Goal: Task Accomplishment & Management: Manage account settings

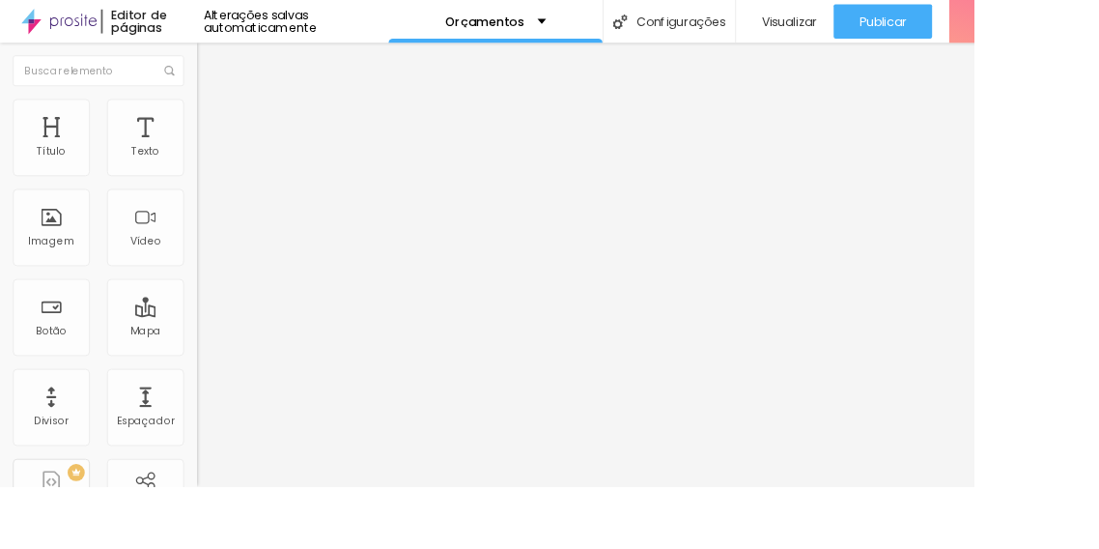
click at [1015, 34] on div "Publicar" at bounding box center [996, 24] width 53 height 39
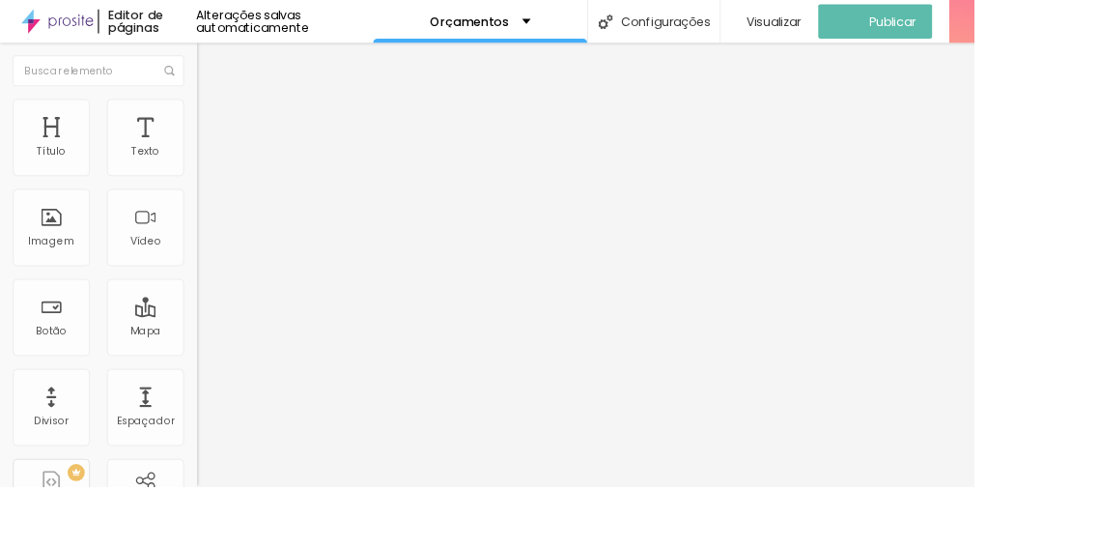
click at [950, 139] on font "Visualizar página" at bounding box center [911, 148] width 109 height 18
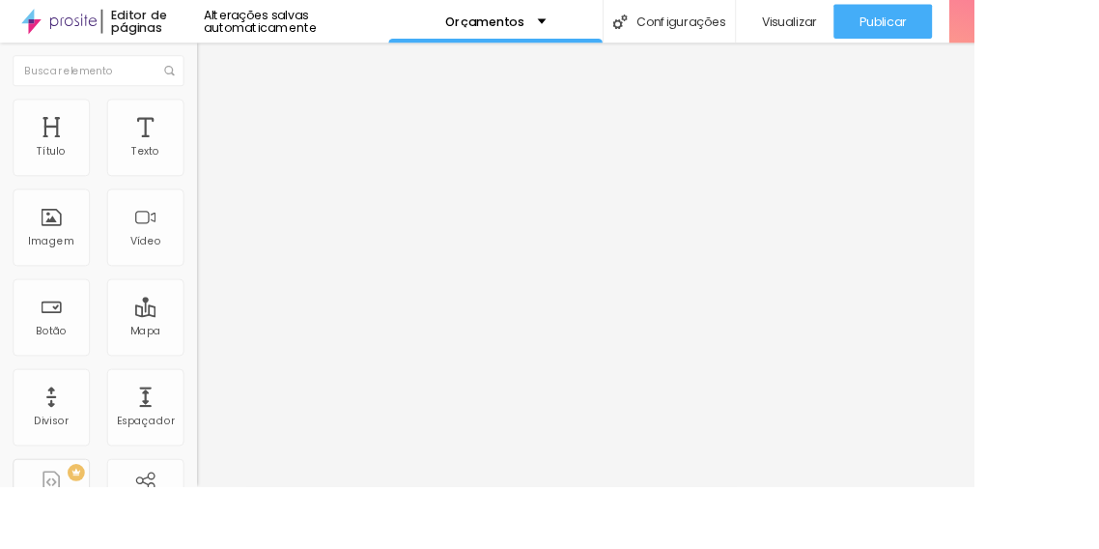
click at [222, 112] on img at bounding box center [230, 120] width 17 height 17
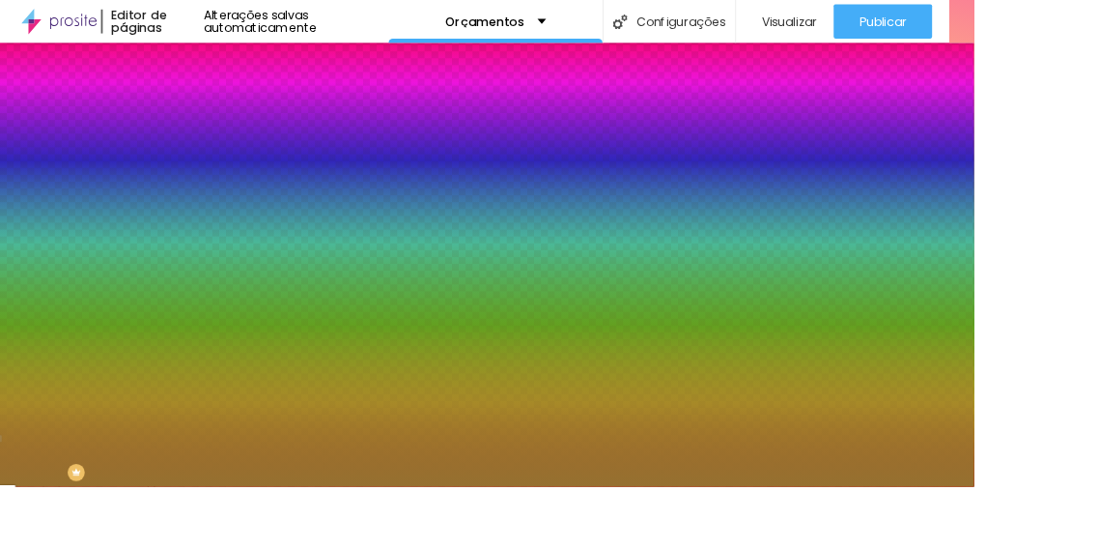
click at [240, 136] on font "Avançado" at bounding box center [272, 144] width 64 height 16
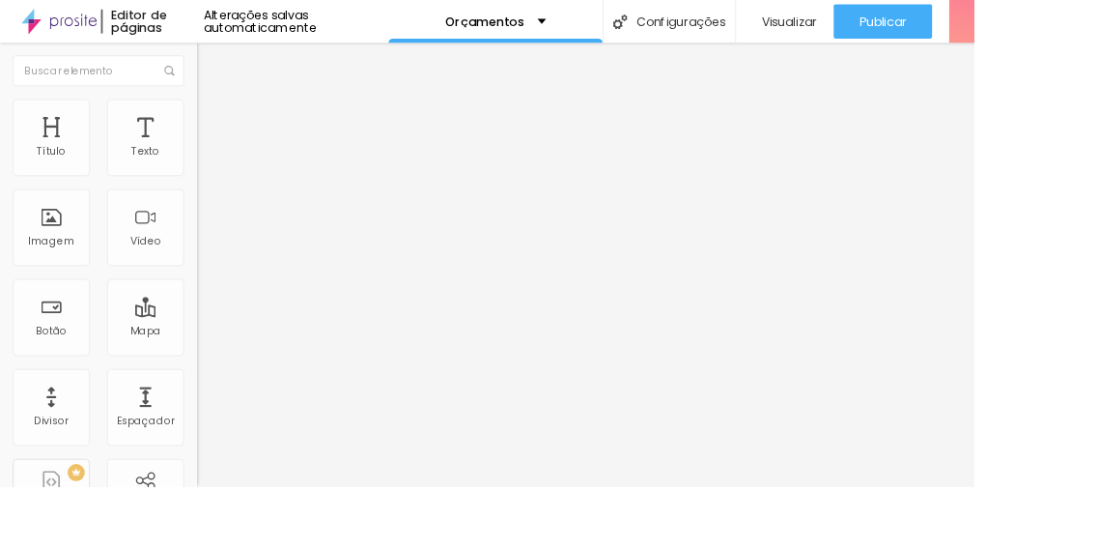
click at [222, 128] on li "Estilo" at bounding box center [333, 121] width 222 height 19
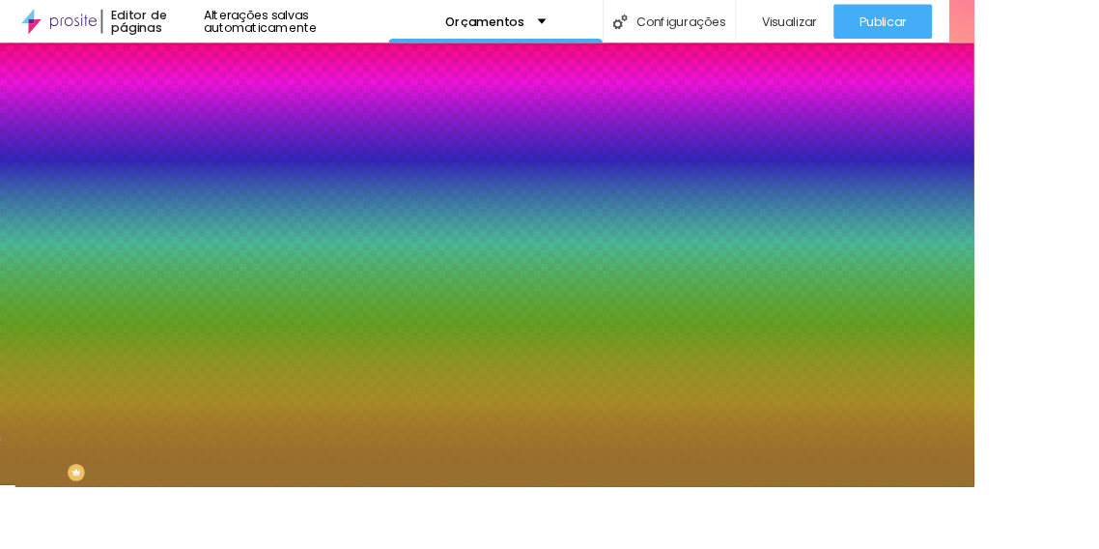
click at [222, 131] on li "Avançado" at bounding box center [333, 140] width 222 height 19
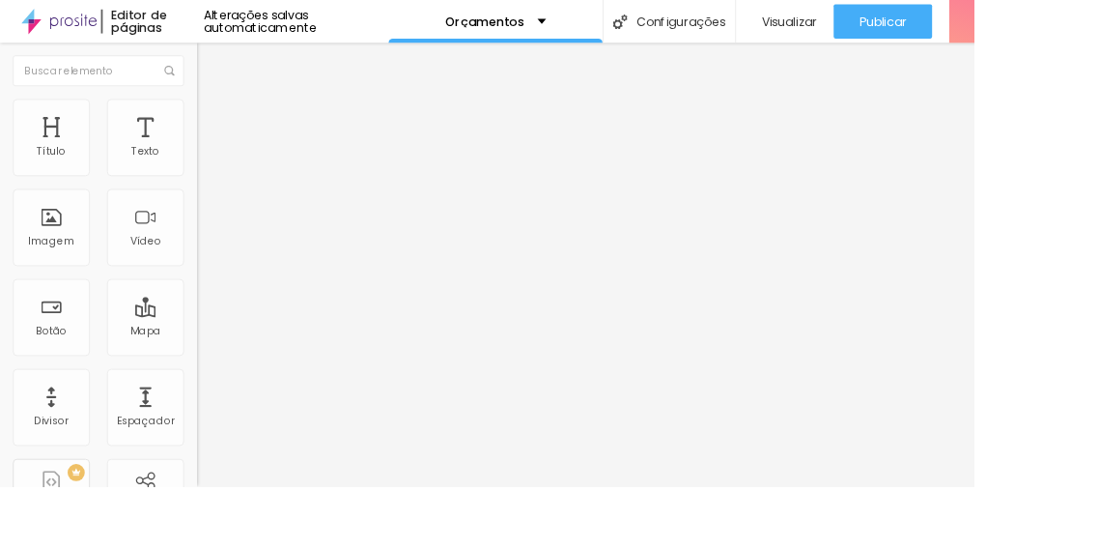
click at [240, 133] on font "Estilo" at bounding box center [255, 125] width 30 height 16
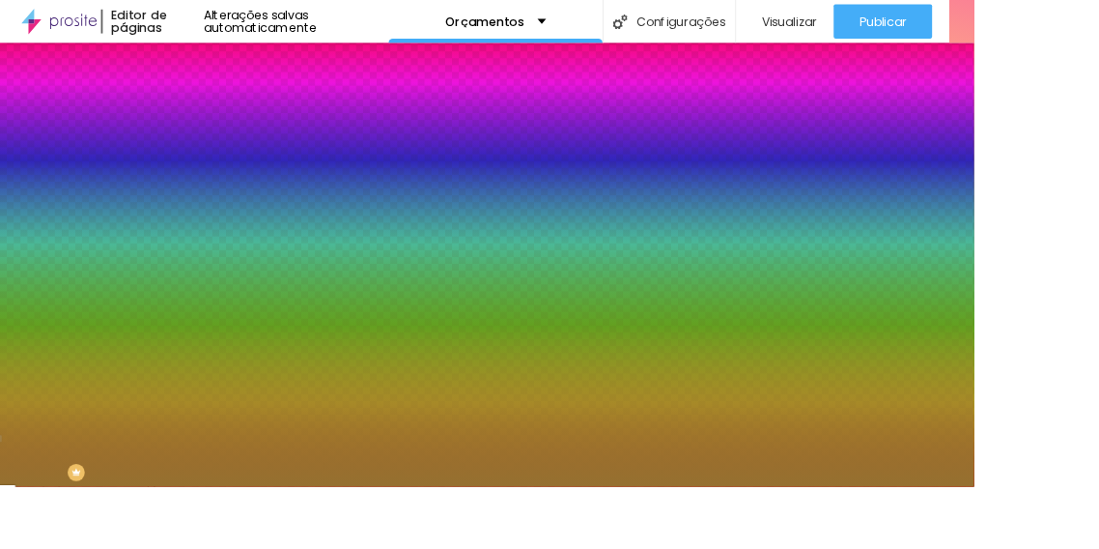
click at [240, 136] on font "Avançado" at bounding box center [272, 144] width 64 height 16
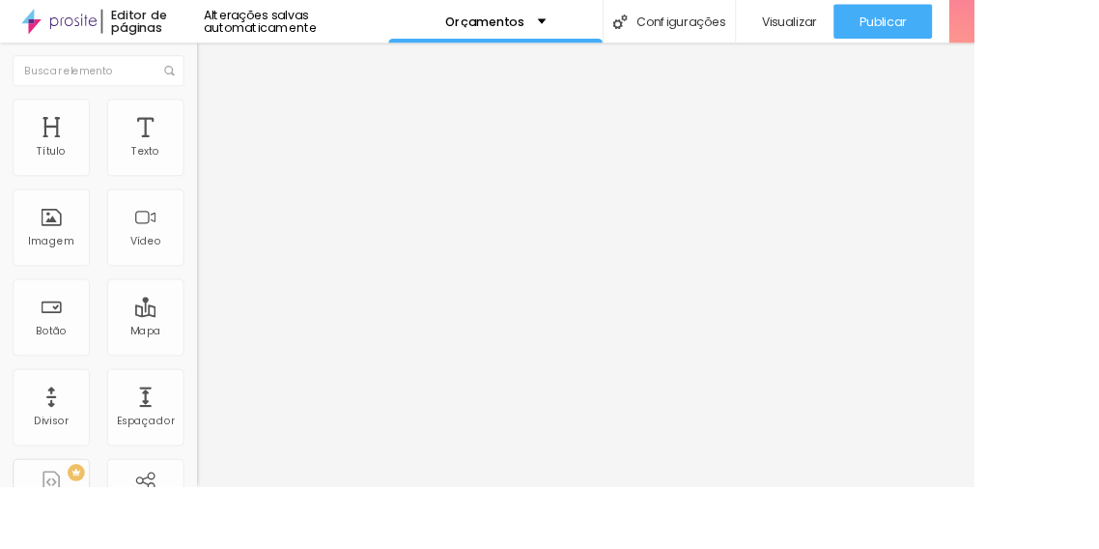
click at [237, 73] on img "button" at bounding box center [244, 70] width 15 height 15
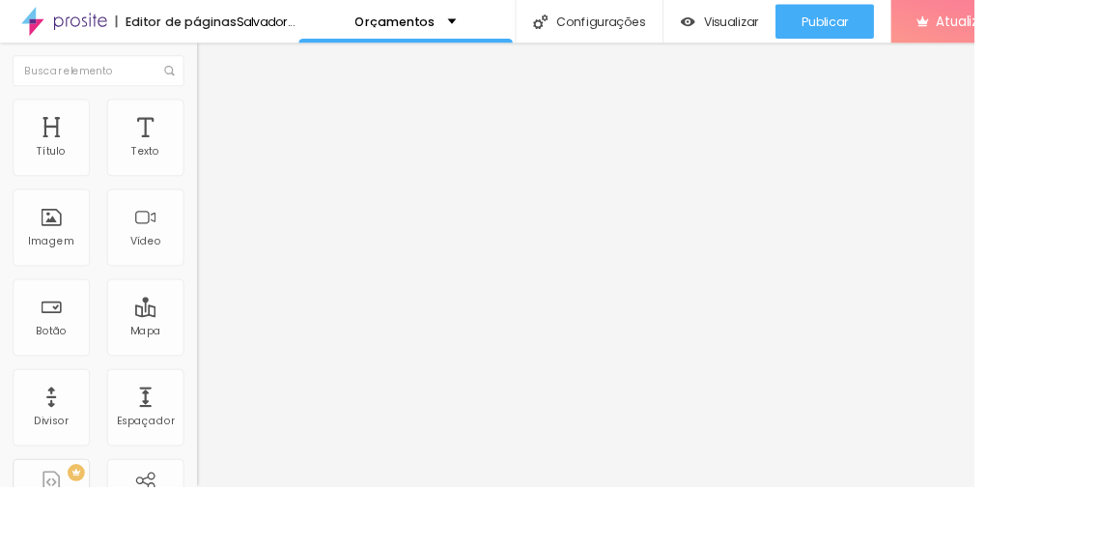
click at [349, 548] on div "Subindo 0/0 arquivos" at bounding box center [549, 555] width 1099 height 12
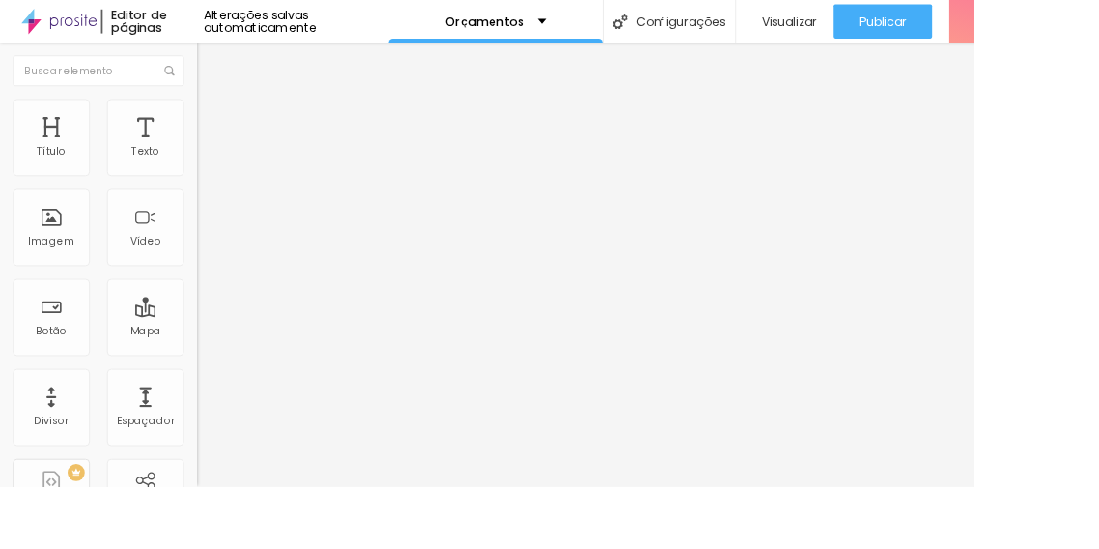
click at [240, 133] on font "Estilo" at bounding box center [255, 125] width 30 height 16
click at [222, 112] on li "Conteúdo" at bounding box center [333, 102] width 222 height 19
click at [348, 548] on div "Subindo 0/0 arquivos" at bounding box center [549, 555] width 1099 height 12
click at [222, 548] on div "Editar nulo Conteúdo Estilo Avançado Trocar imagem Descrição da imagem (Alt) Al…" at bounding box center [333, 298] width 222 height 500
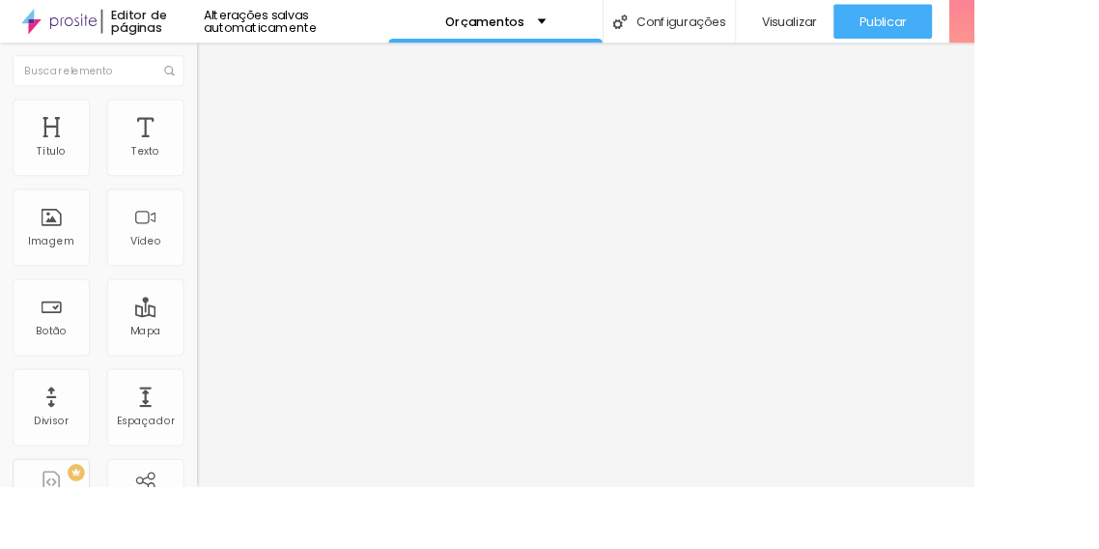
click at [222, 82] on button "Editar nulo" at bounding box center [333, 70] width 222 height 44
click at [792, 29] on font "Configurações" at bounding box center [768, 23] width 100 height 19
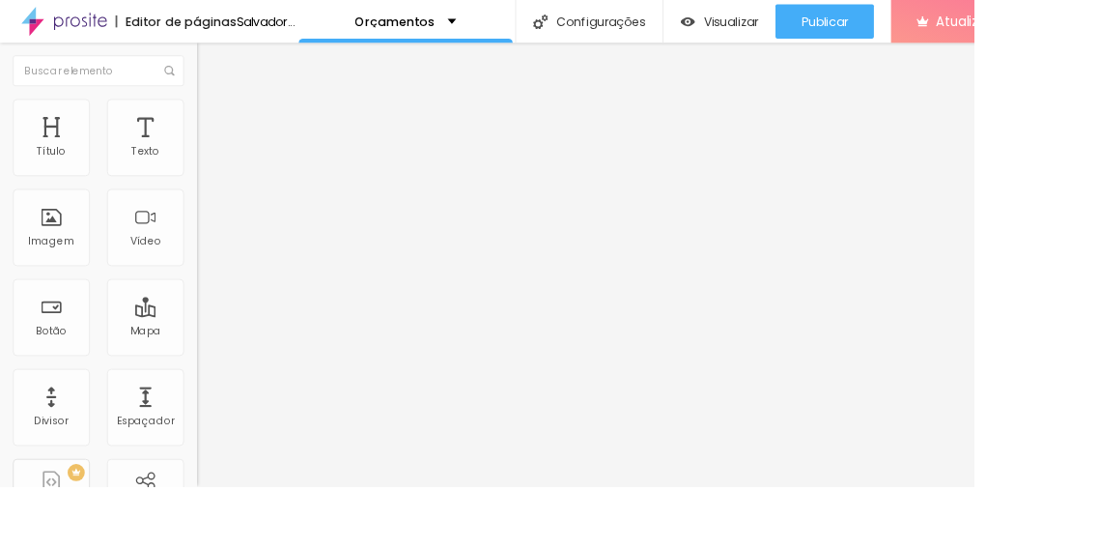
click at [222, 121] on img at bounding box center [230, 120] width 17 height 17
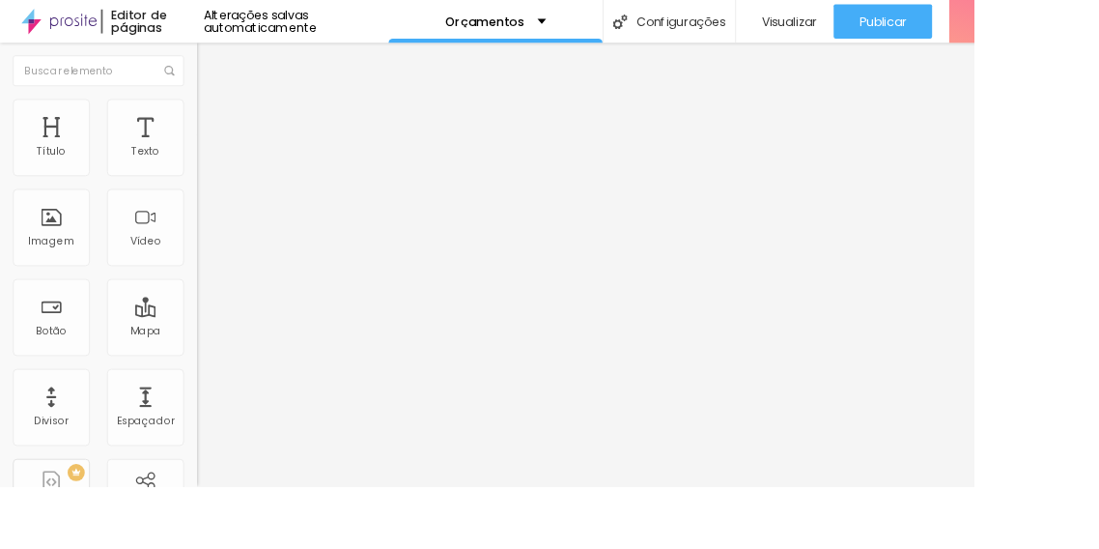
click at [222, 131] on li "Avançado" at bounding box center [333, 140] width 222 height 19
click at [240, 130] on font "Estilo" at bounding box center [255, 125] width 30 height 16
click at [222, 131] on li "Avançado" at bounding box center [333, 140] width 222 height 19
click at [222, 110] on img at bounding box center [230, 101] width 17 height 17
click at [237, 71] on img "button" at bounding box center [244, 70] width 15 height 15
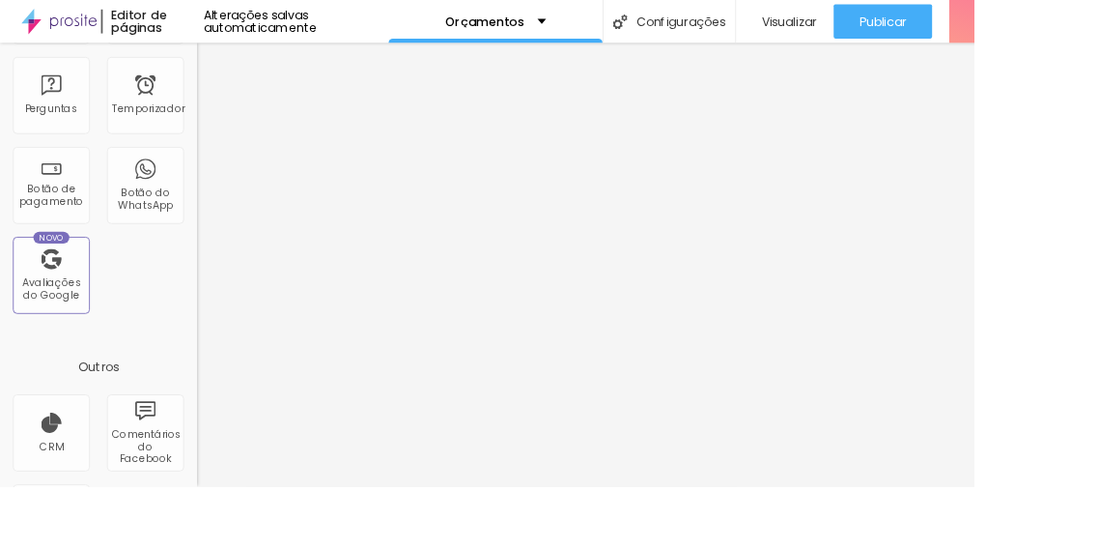
scroll to position [662, 0]
click at [357, 28] on font "Alterações salvas automaticamente" at bounding box center [294, 24] width 128 height 33
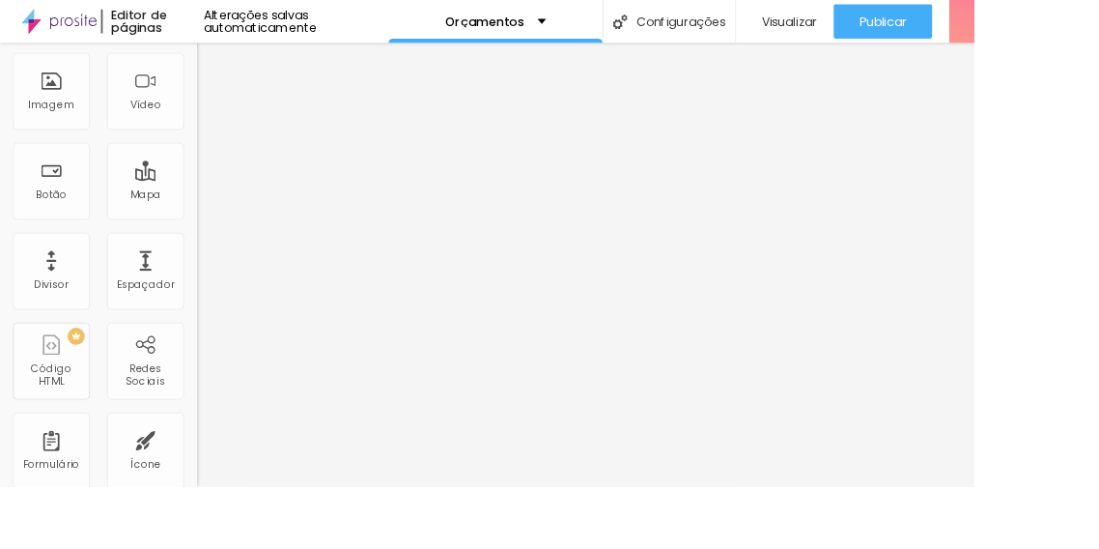
scroll to position [0, 0]
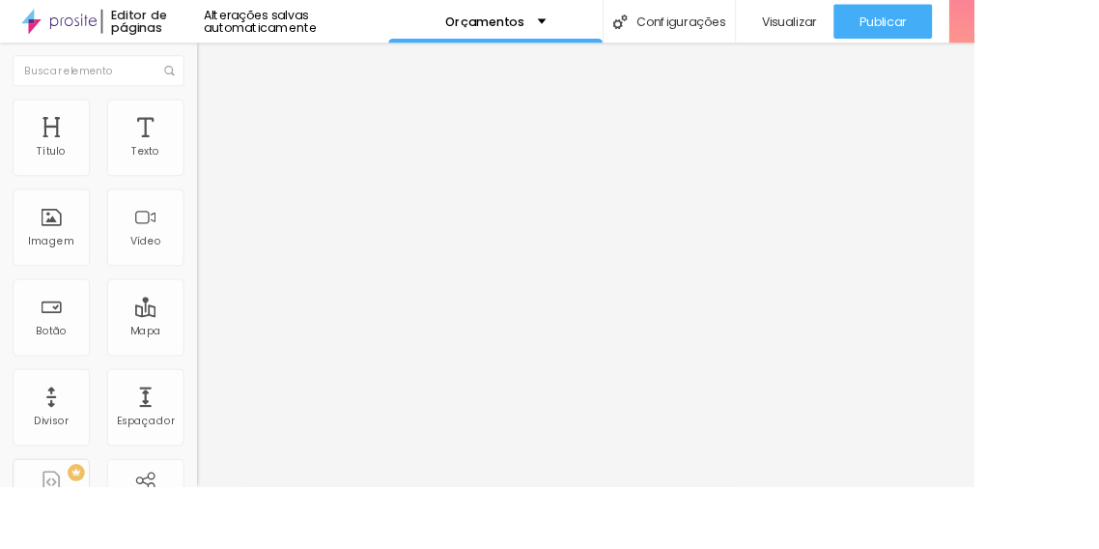
click at [237, 72] on img "button" at bounding box center [244, 70] width 15 height 15
click at [357, 25] on font "Alterações salvas automaticamente" at bounding box center [294, 24] width 128 height 33
click at [263, 25] on font "Alterações salvas automaticamente" at bounding box center [294, 24] width 128 height 33
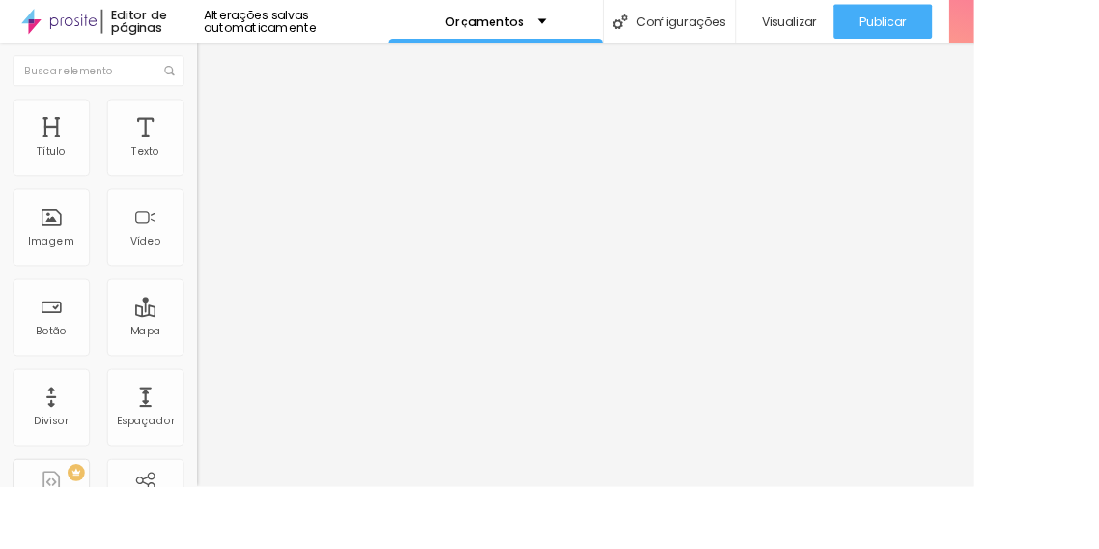
click at [912, 42] on div "Visualizar" at bounding box center [885, 24] width 71 height 39
click at [357, 25] on font "Alterações salvas automaticamente" at bounding box center [294, 24] width 128 height 33
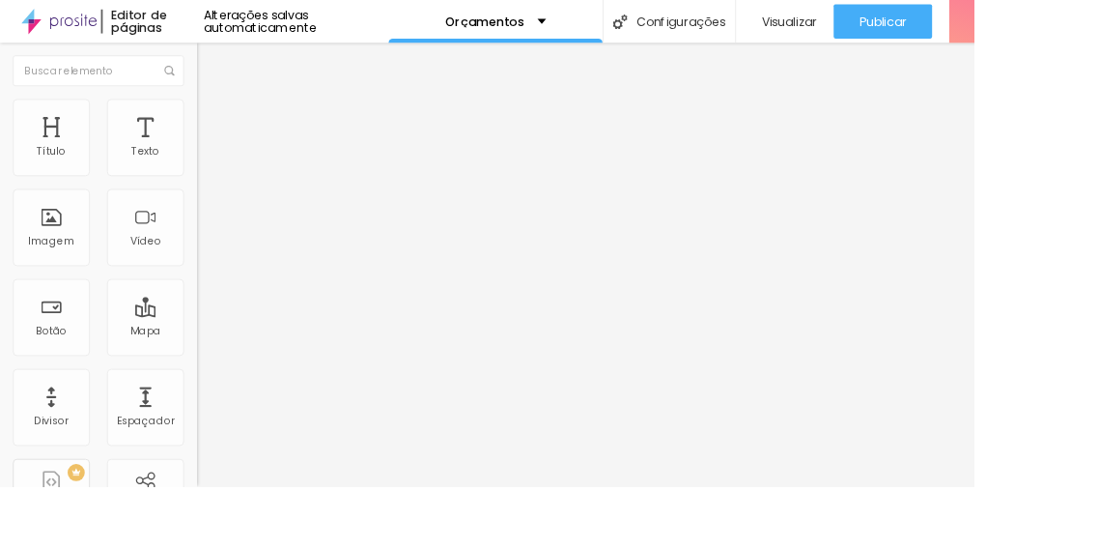
click at [897, 31] on font "Visualizar" at bounding box center [891, 23] width 62 height 19
click at [357, 24] on font "Alterações salvas automaticamente" at bounding box center [294, 24] width 128 height 33
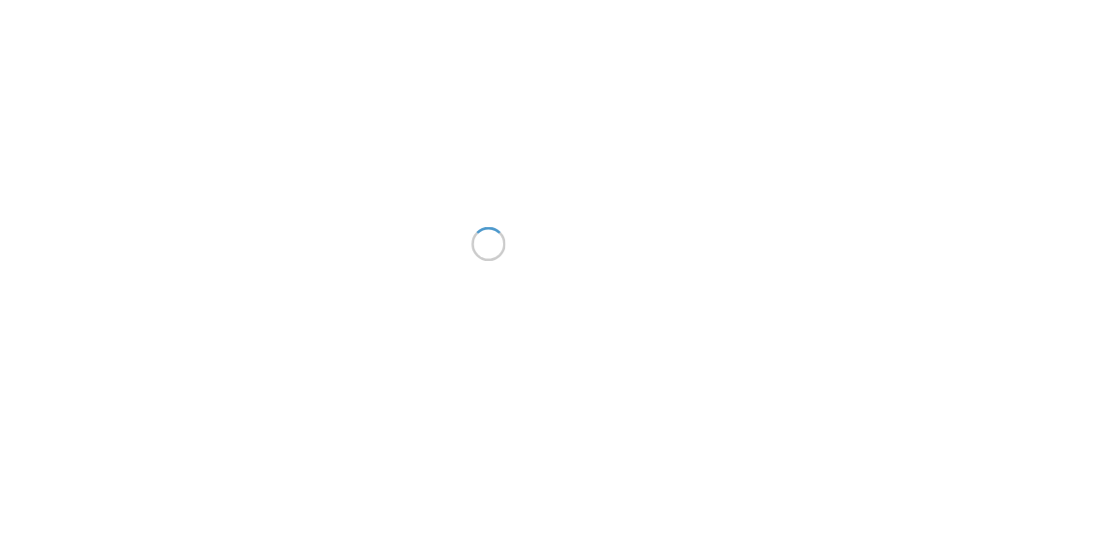
click at [1003, 66] on div at bounding box center [549, 274] width 1099 height 549
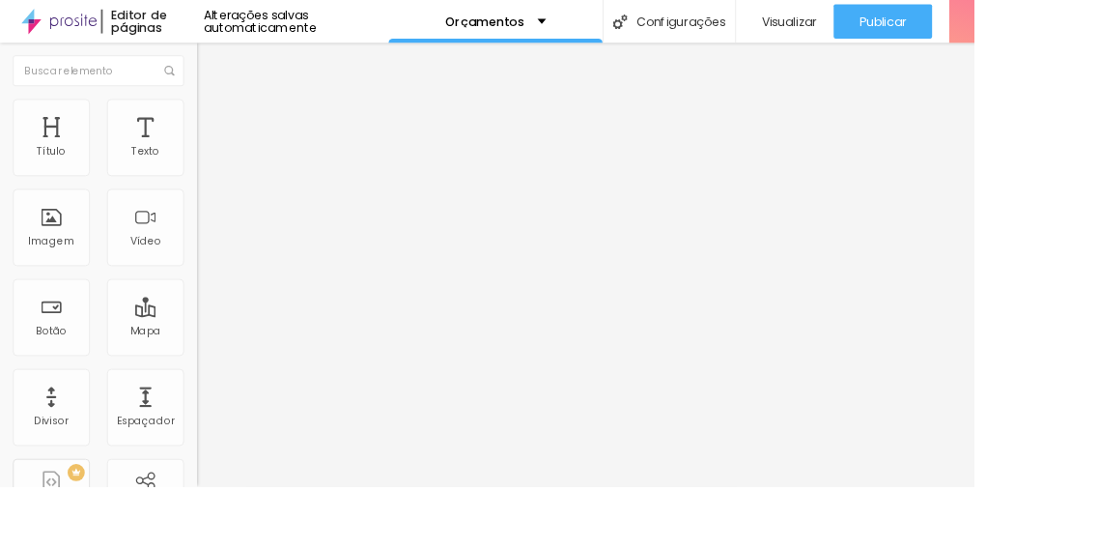
click at [222, 131] on li "Avançado" at bounding box center [333, 140] width 222 height 19
click at [240, 133] on font "Estilo" at bounding box center [255, 125] width 30 height 16
click at [327, 162] on img at bounding box center [333, 157] width 12 height 12
click at [1002, 19] on font "Publicar" at bounding box center [996, 23] width 53 height 19
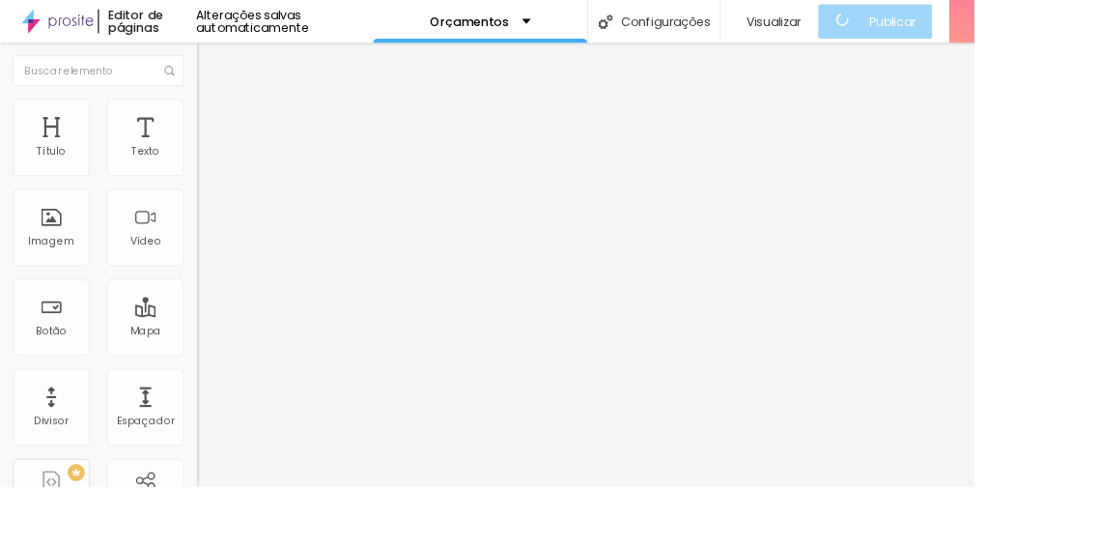
click at [894, 35] on div "Visualizar" at bounding box center [868, 24] width 71 height 39
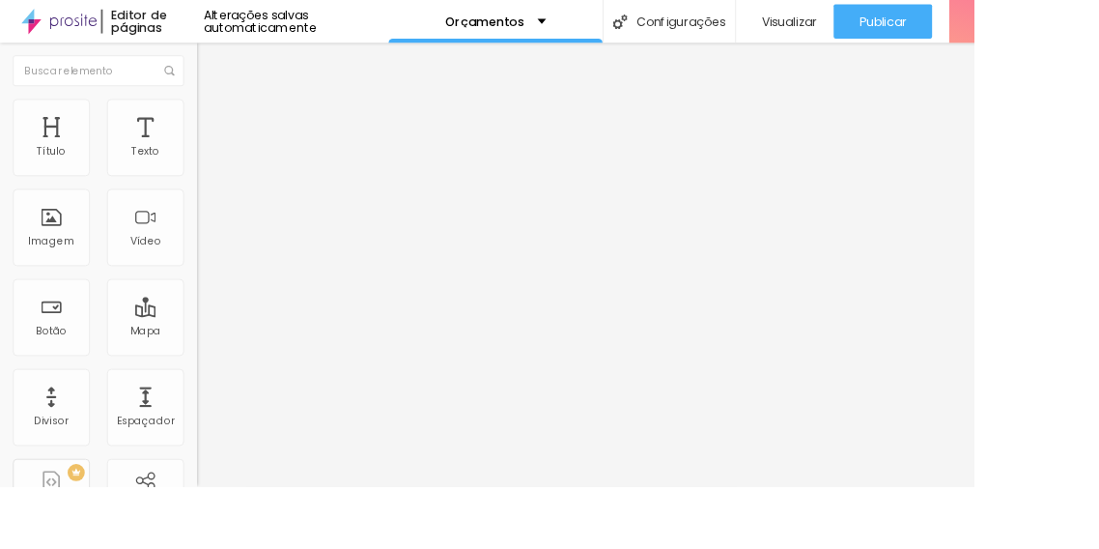
click at [900, 39] on div "Visualizar" at bounding box center [885, 24] width 71 height 39
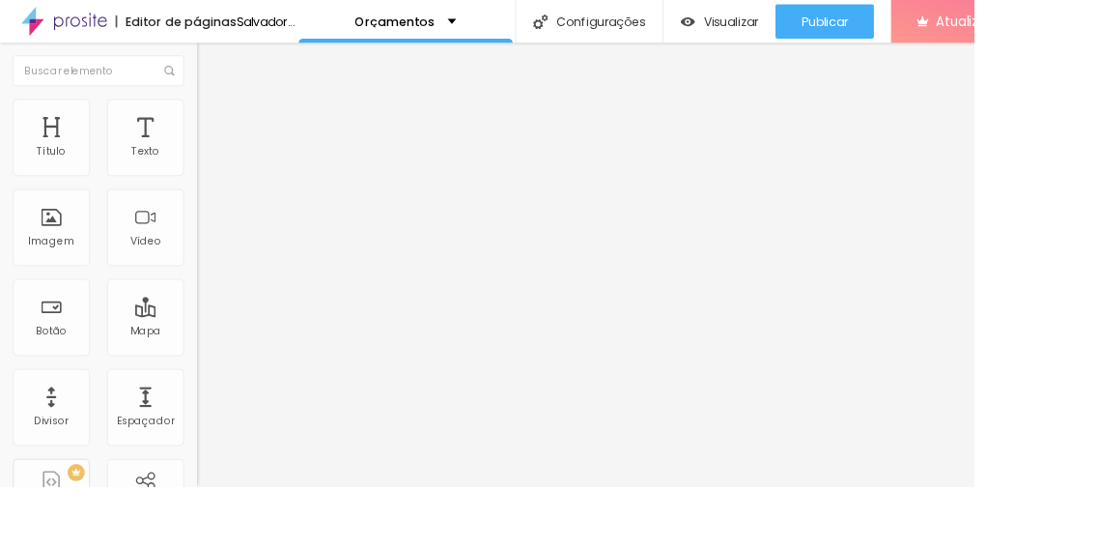
click at [515, 24] on div "Orçamentos" at bounding box center [458, 24] width 114 height 14
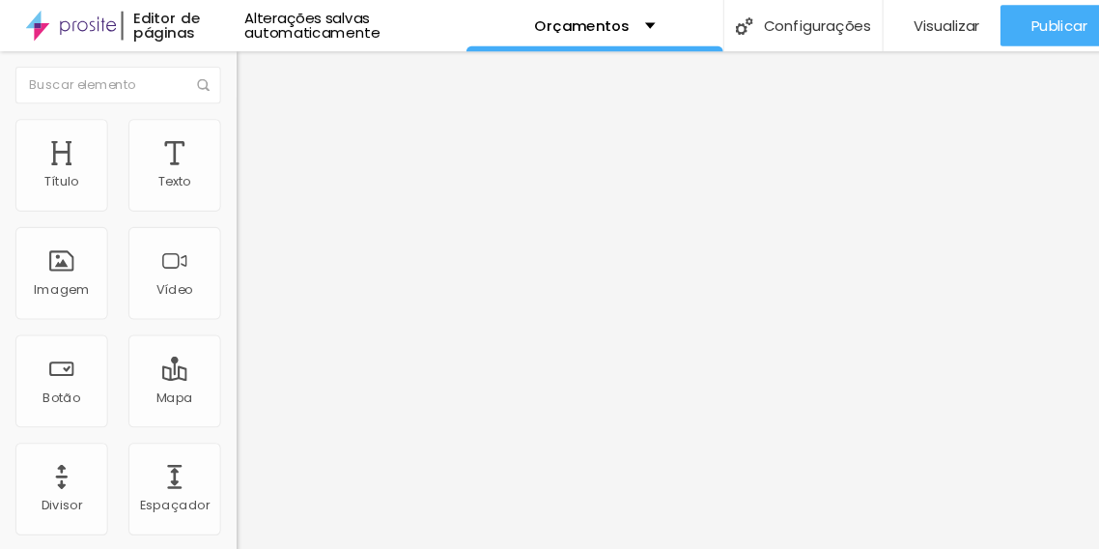
click at [357, 27] on font "Alterações salvas automaticamente" at bounding box center [294, 24] width 128 height 33
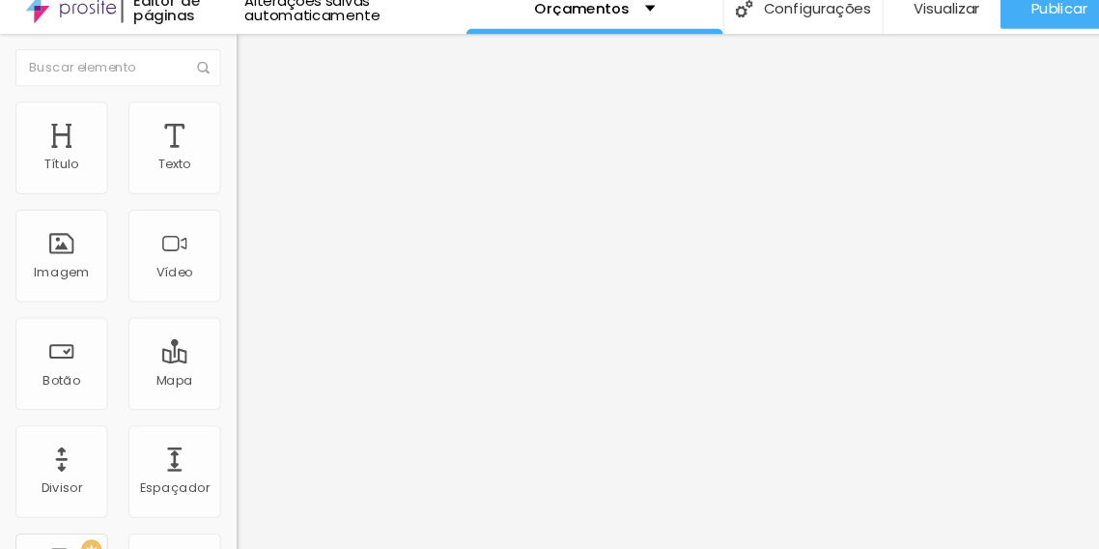
scroll to position [16, 0]
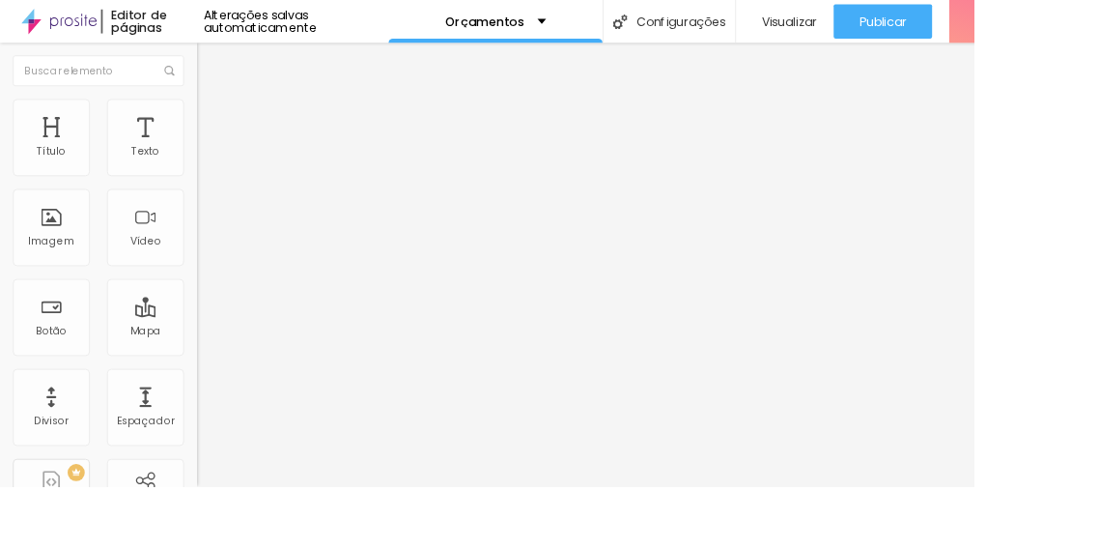
click at [222, 166] on span "Trocar imagem" at bounding box center [274, 158] width 105 height 16
click at [893, 29] on font "Visualizar" at bounding box center [891, 23] width 62 height 19
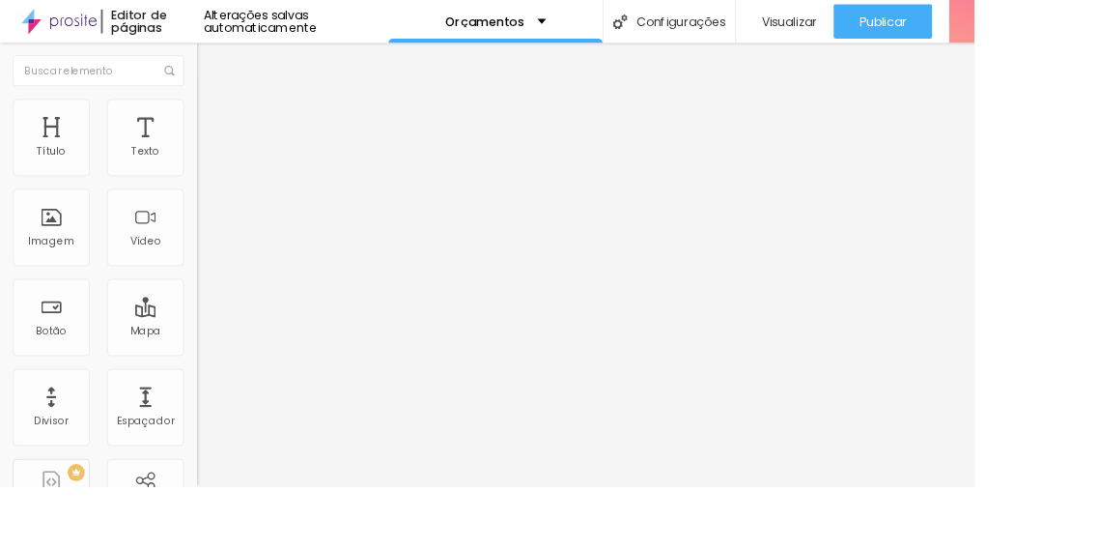
click at [237, 70] on img "button" at bounding box center [244, 70] width 15 height 15
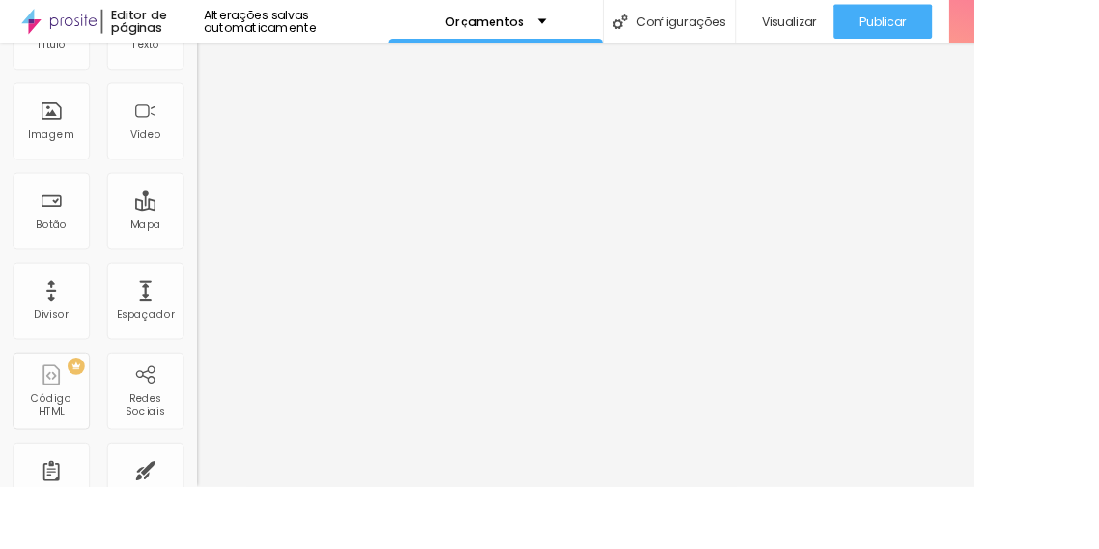
scroll to position [176, 0]
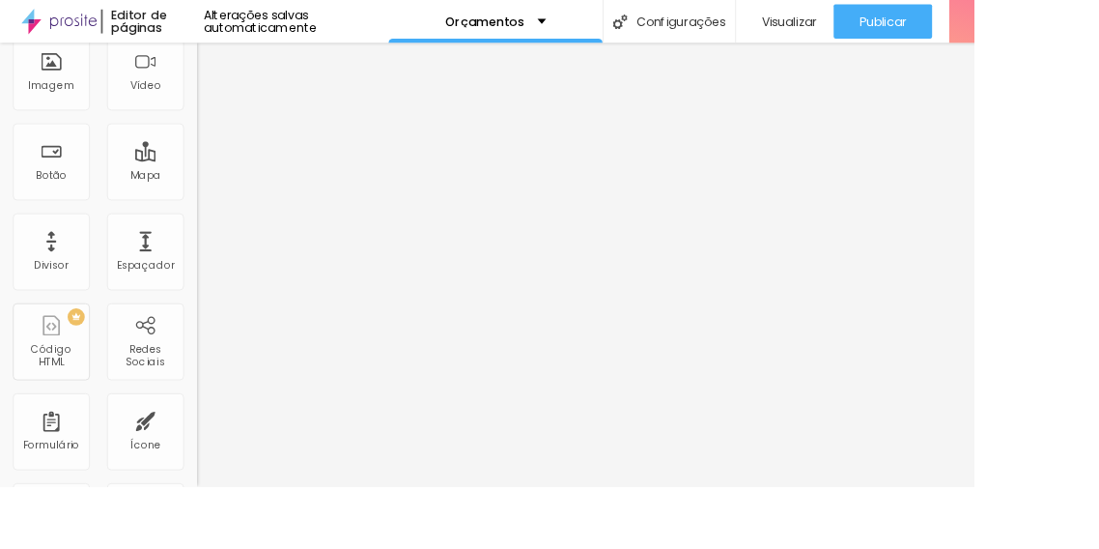
click at [182, 267] on div "Espaçador" at bounding box center [164, 284] width 87 height 87
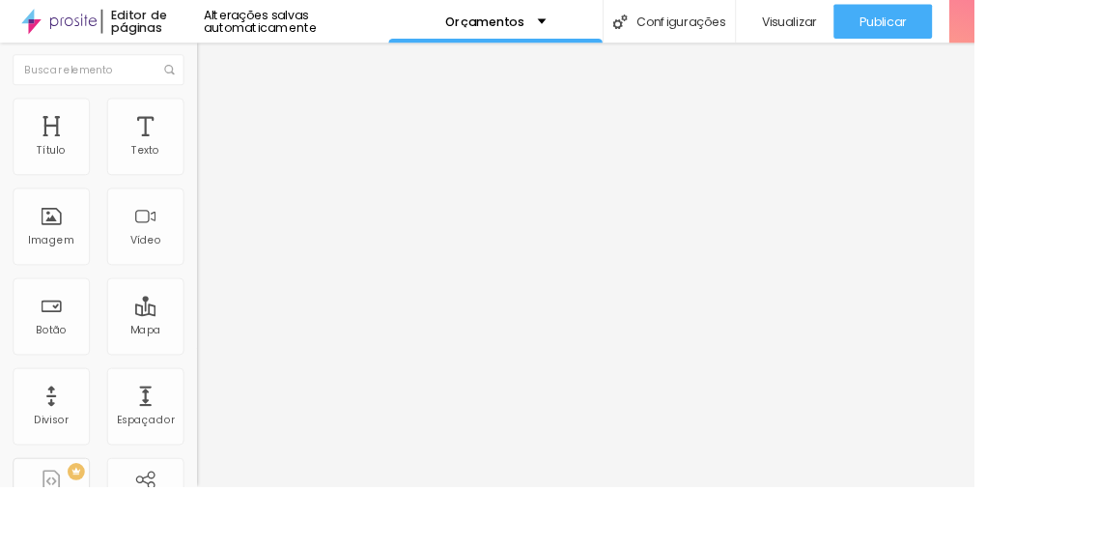
scroll to position [0, 0]
click at [222, 191] on img at bounding box center [229, 185] width 14 height 14
click at [222, 117] on li "Estilo" at bounding box center [333, 121] width 222 height 19
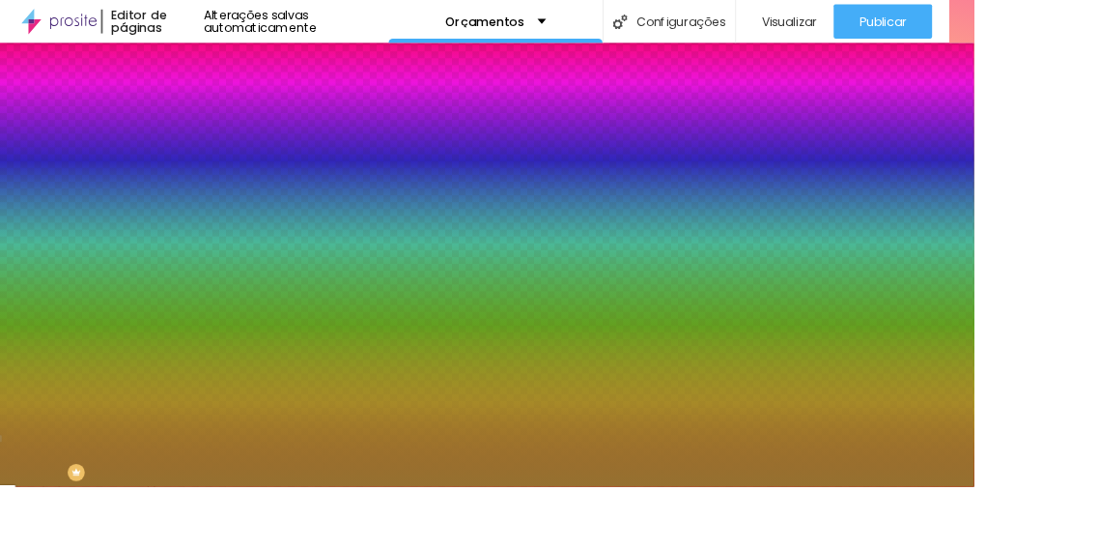
type input "78"
type input "98"
type input "109"
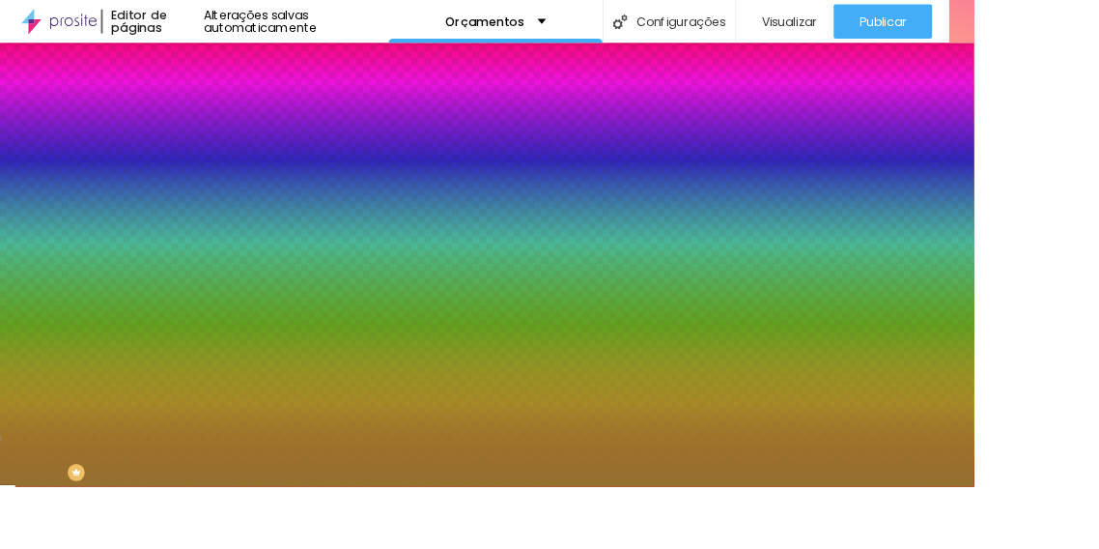
type input "109"
type input "123"
type input "131"
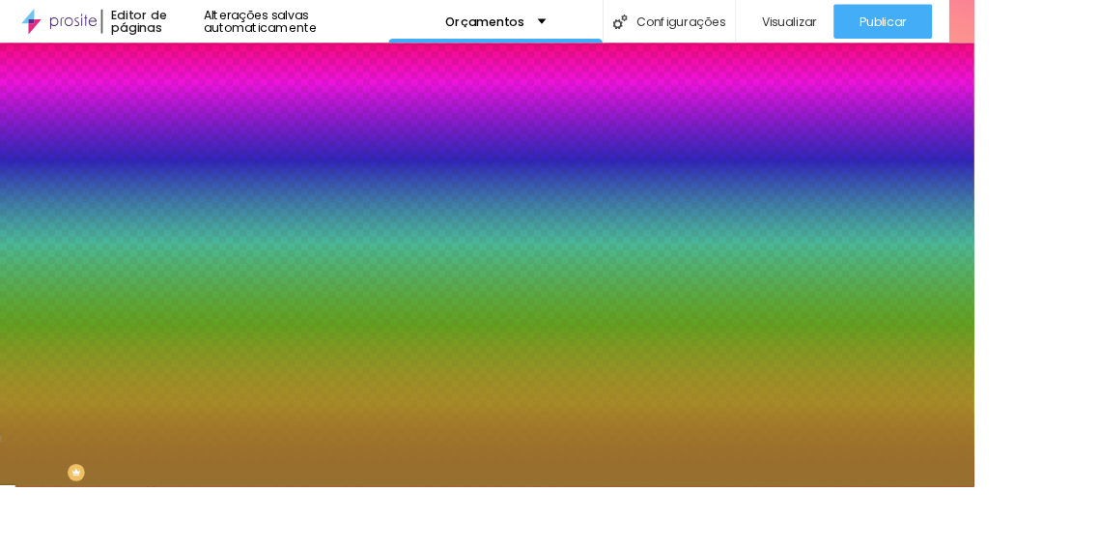
type input "143"
type input "155"
type input "167"
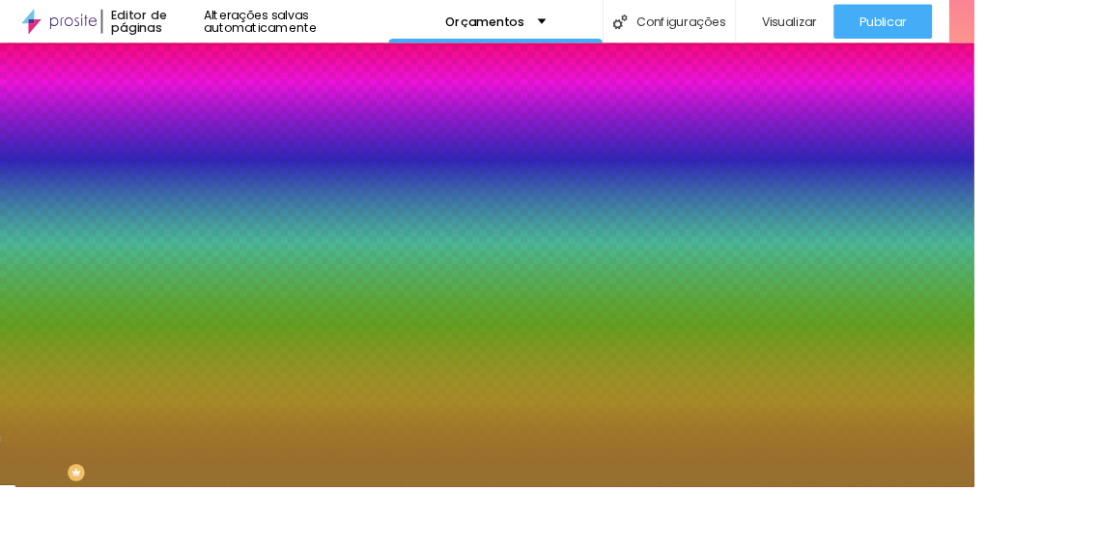
type input "167"
type input "178"
type input "189"
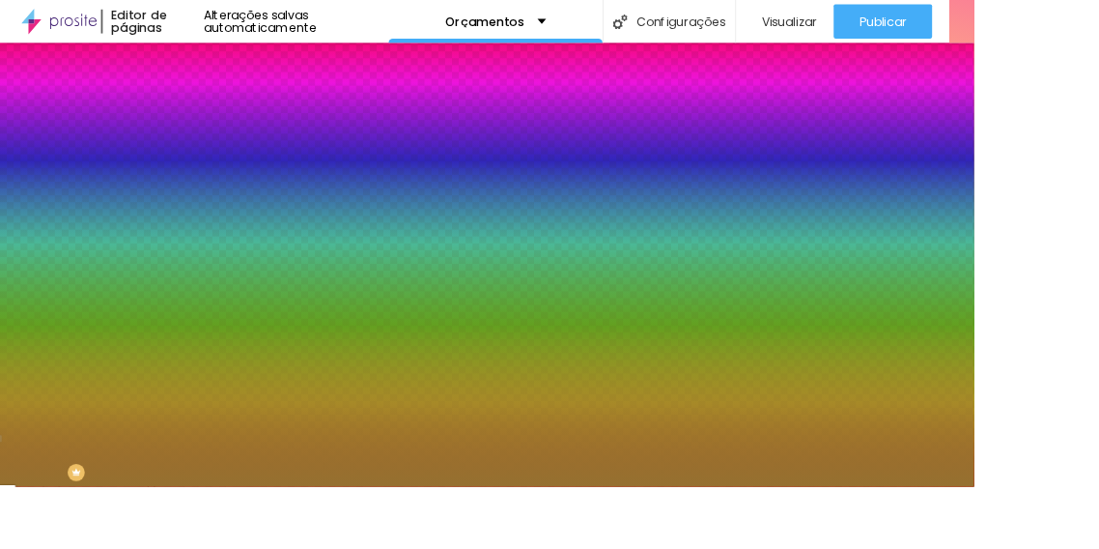
type input "194"
type input "200"
type input "148"
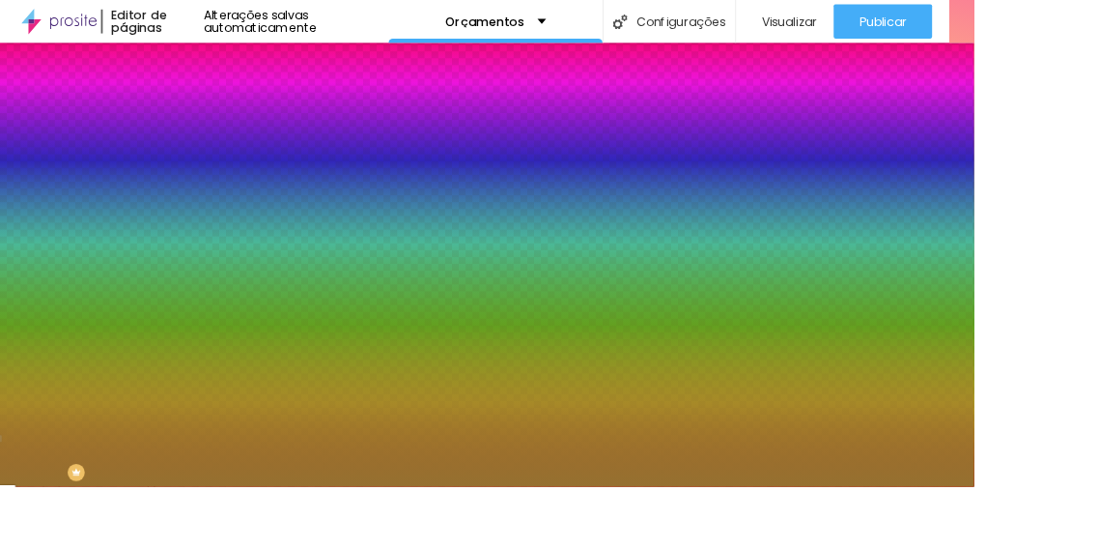
type input "148"
type input "27"
type input "15"
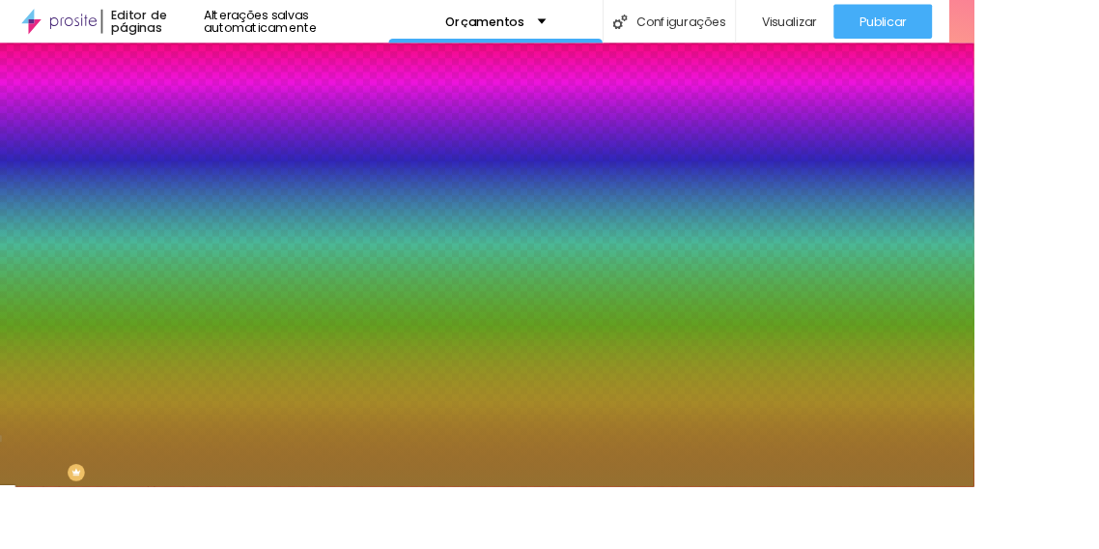
type input "0"
click at [240, 136] on font "Avançado" at bounding box center [272, 144] width 64 height 16
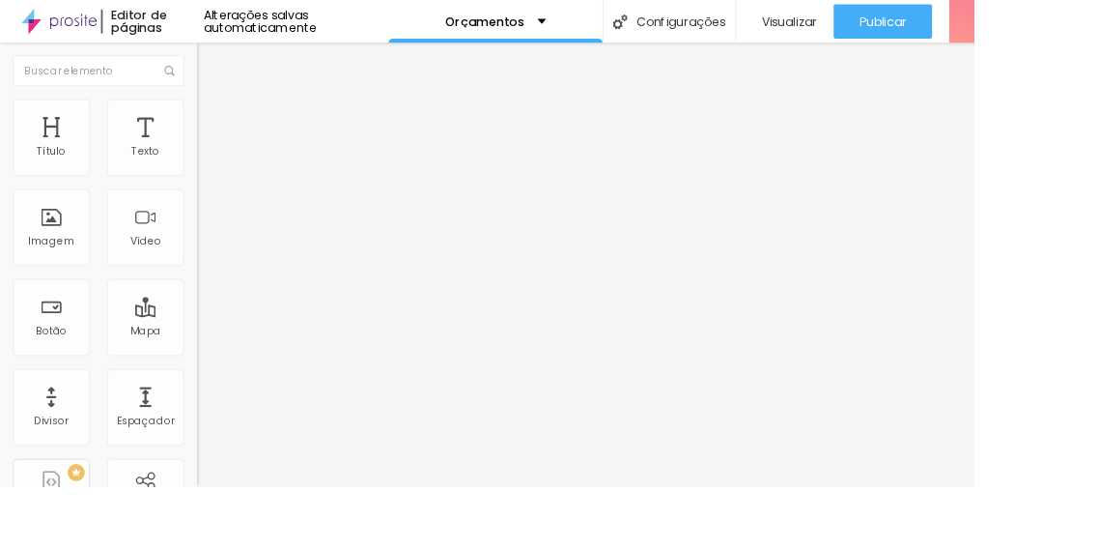
type input "45"
type input "25"
type input "10"
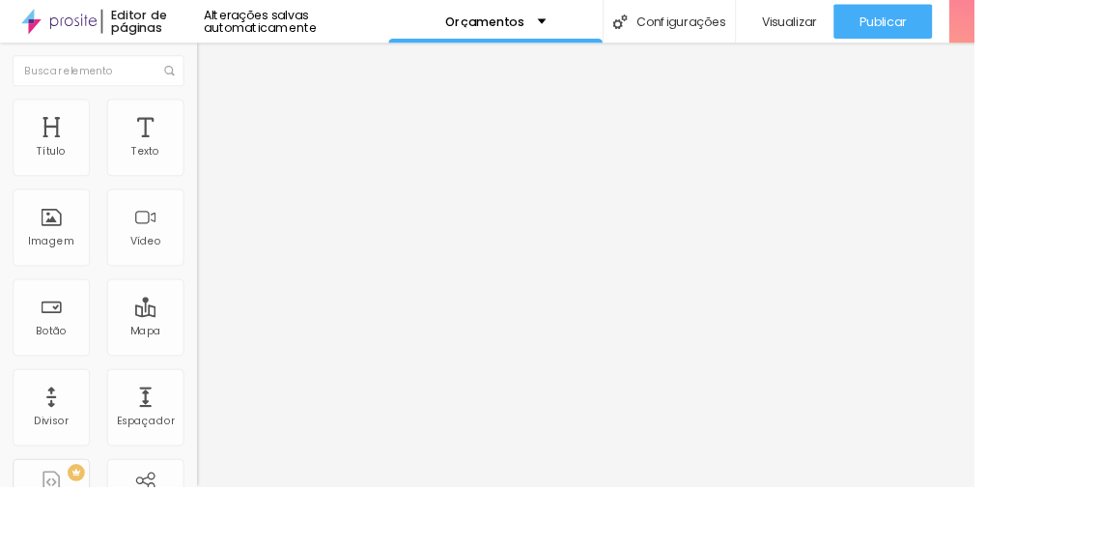
type input "10"
type input "5"
type input "10"
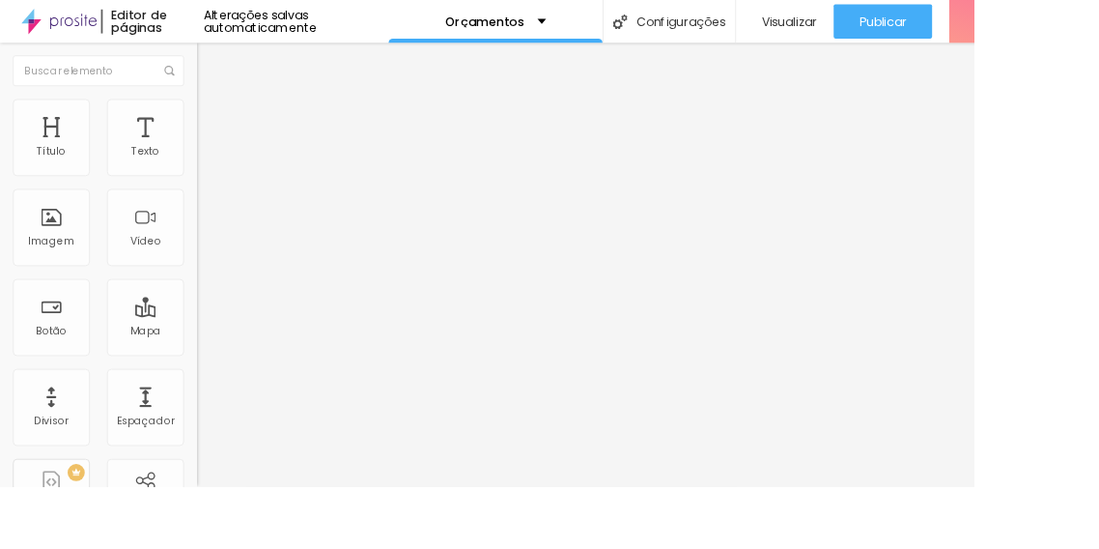
type input "15"
type input "25"
type input "30"
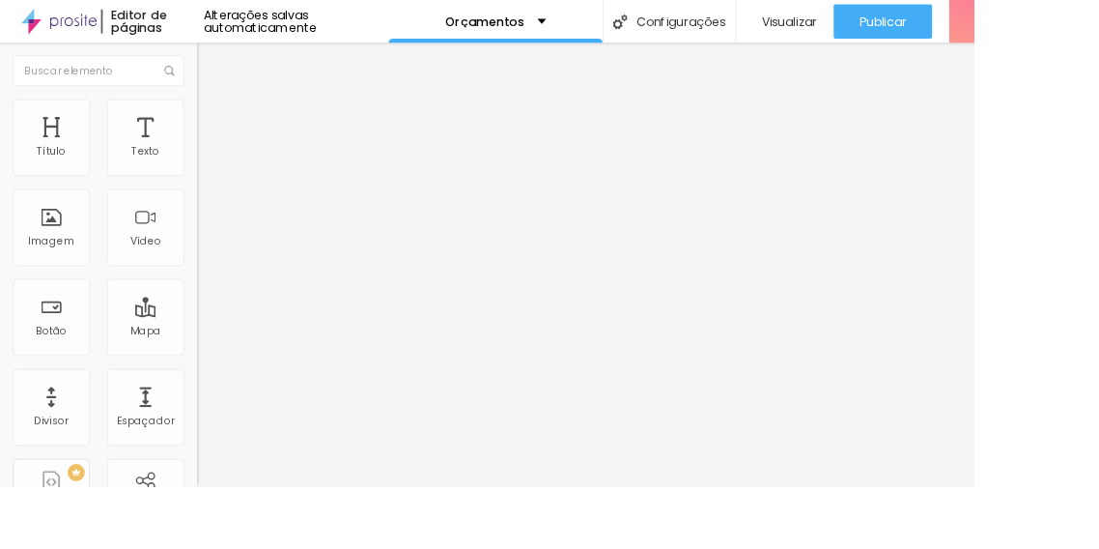
type input "30"
type input "40"
type input "45"
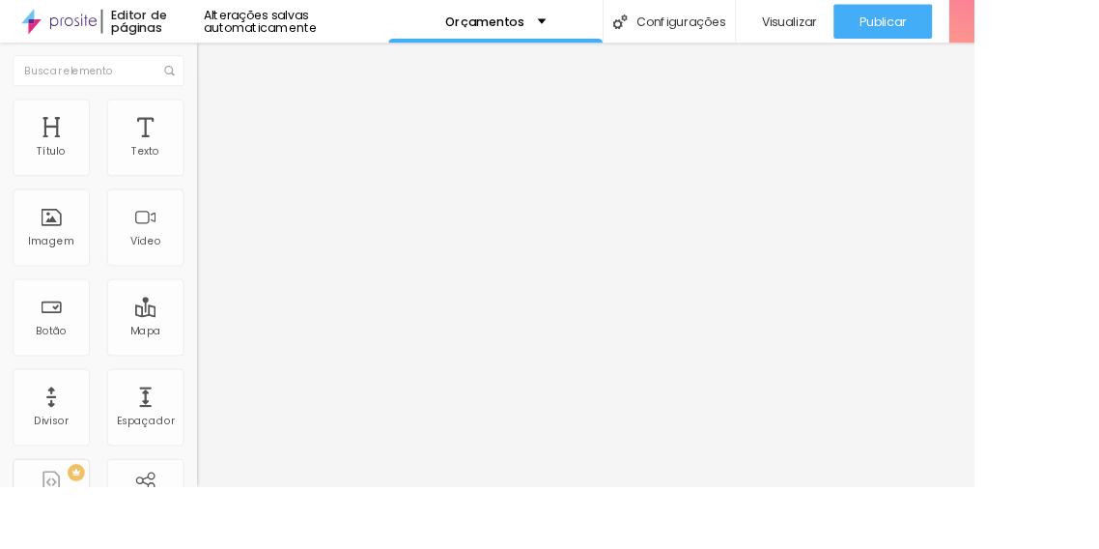
type input "50"
click at [222, 127] on li "Estilo" at bounding box center [333, 121] width 222 height 19
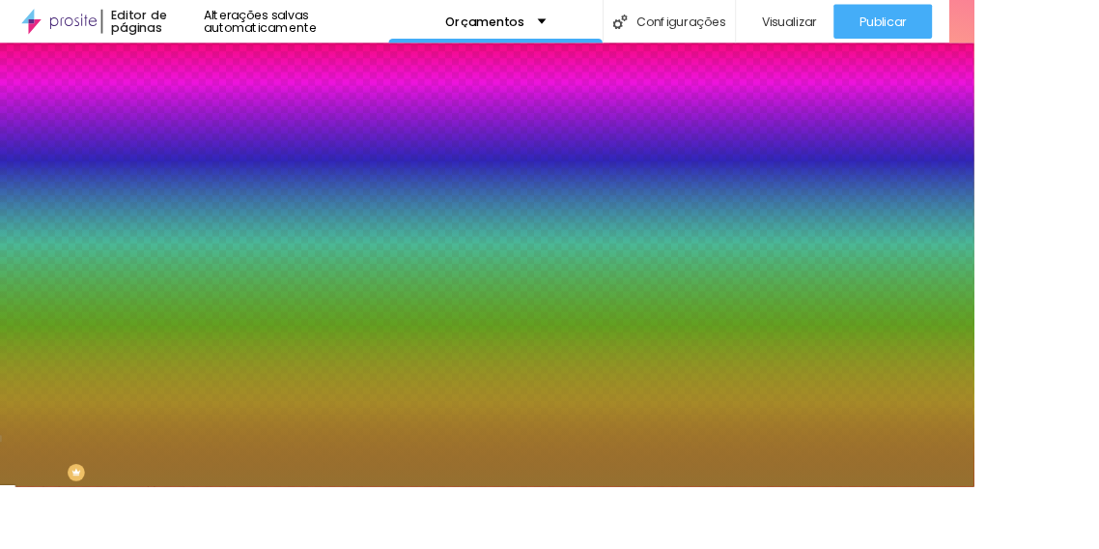
click at [222, 185] on div at bounding box center [333, 185] width 222 height 0
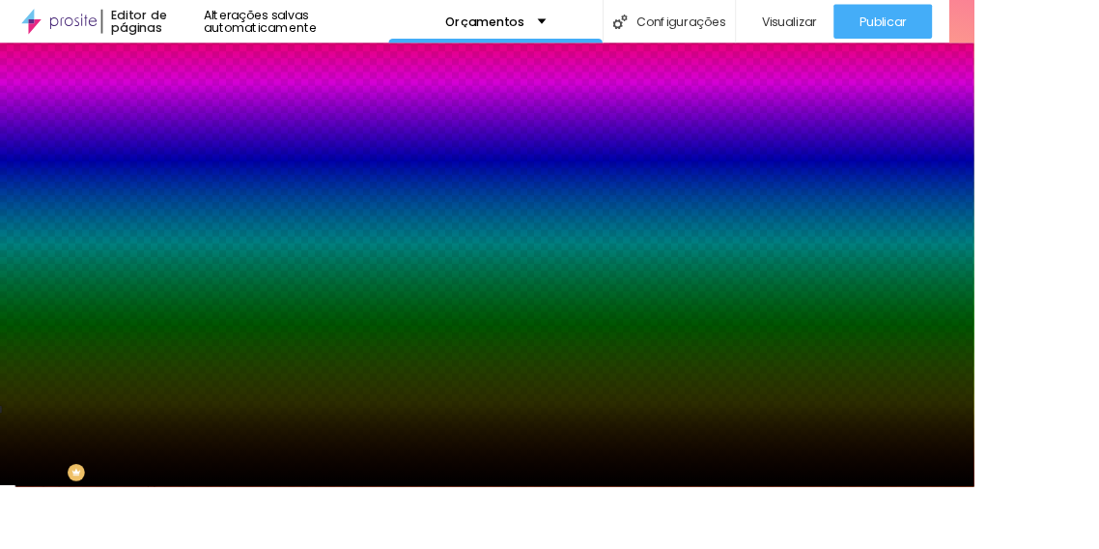
type input "#000000"
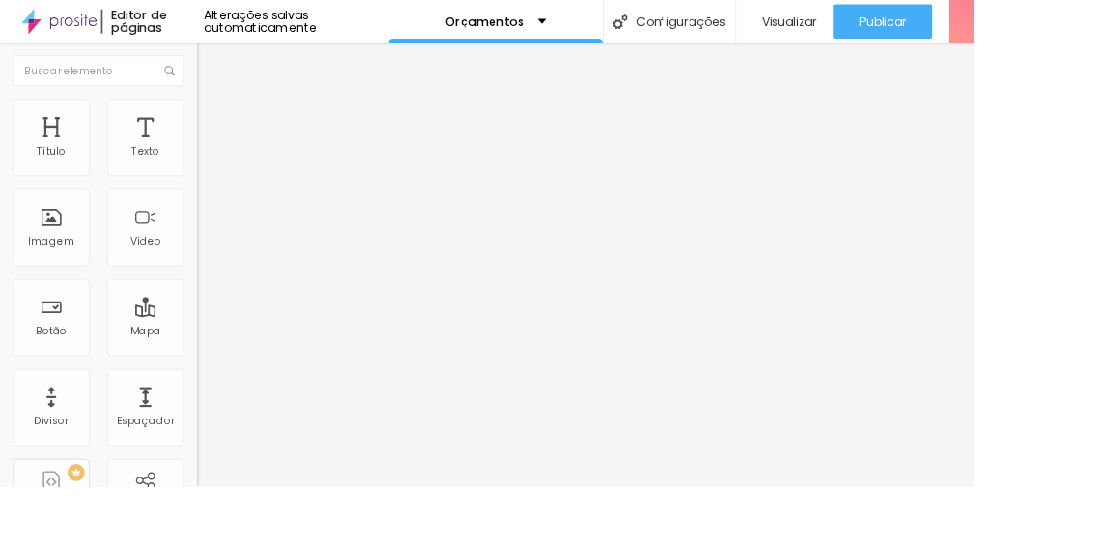
click at [392, 38] on div "Editor de páginas Alterações salvas automaticamente" at bounding box center [219, 24] width 439 height 48
click at [357, 25] on font "Alterações salvas automaticamente" at bounding box center [294, 24] width 128 height 33
